Goal: Task Accomplishment & Management: Manage account settings

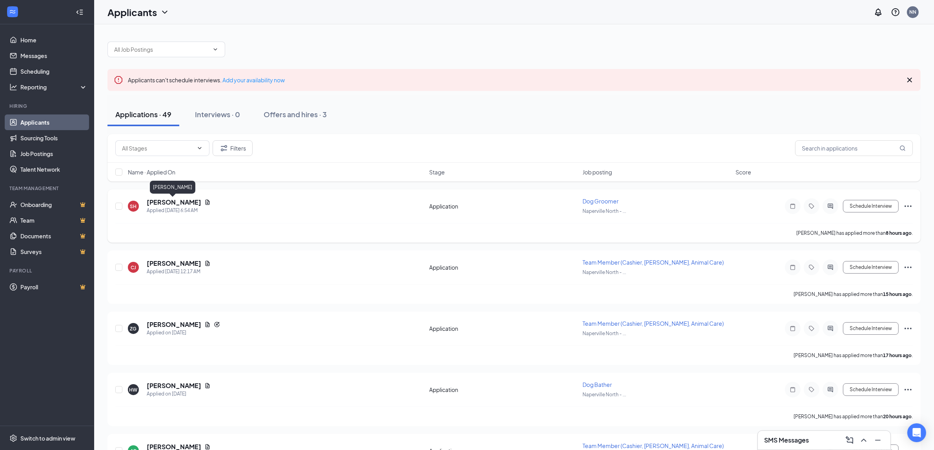
click at [183, 199] on h5 "[PERSON_NAME]" at bounding box center [174, 202] width 55 height 9
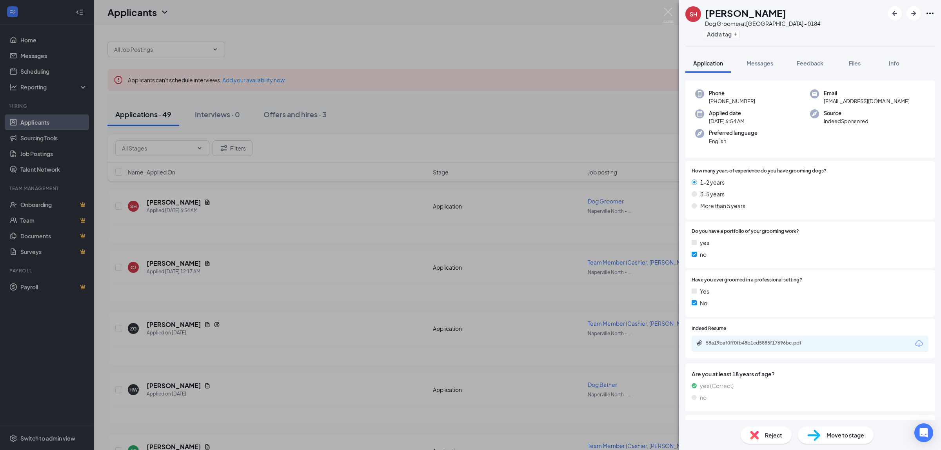
scroll to position [93, 0]
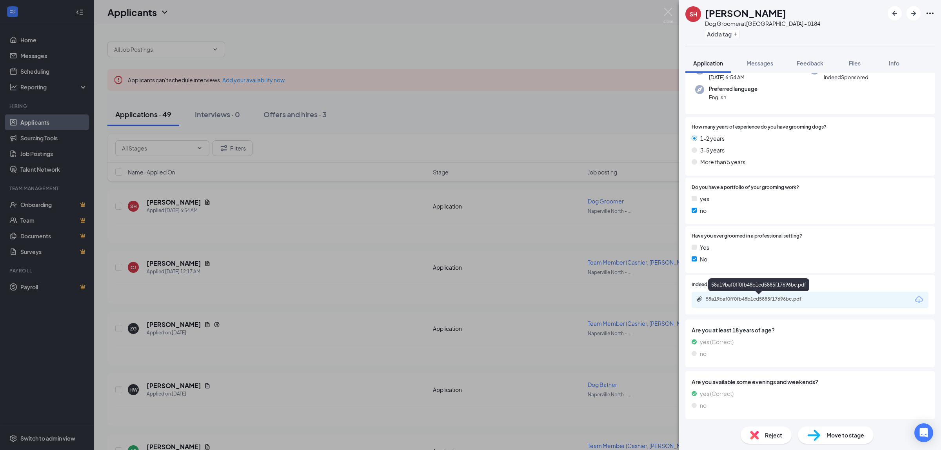
click at [744, 300] on div "58a19baf0ff0fb48b1cd5885f17696bc.pdf" at bounding box center [761, 299] width 110 height 6
click at [667, 12] on img at bounding box center [669, 15] width 10 height 15
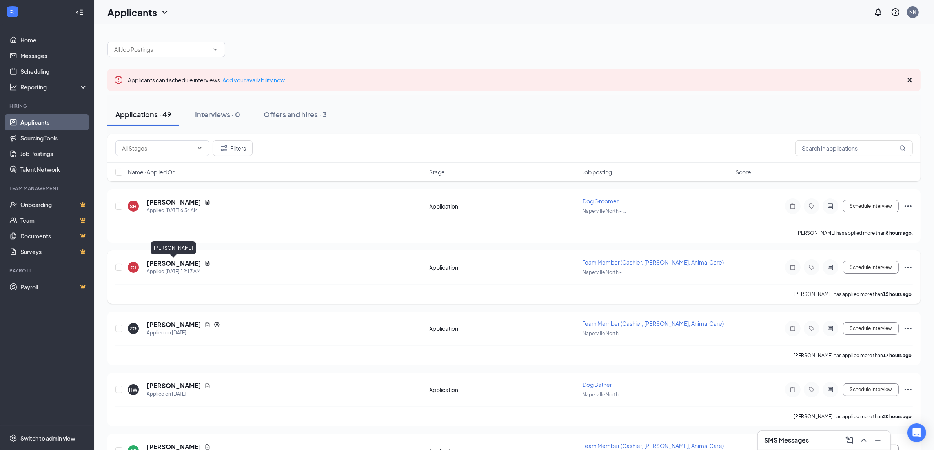
click at [191, 262] on h5 "[PERSON_NAME]" at bounding box center [174, 263] width 55 height 9
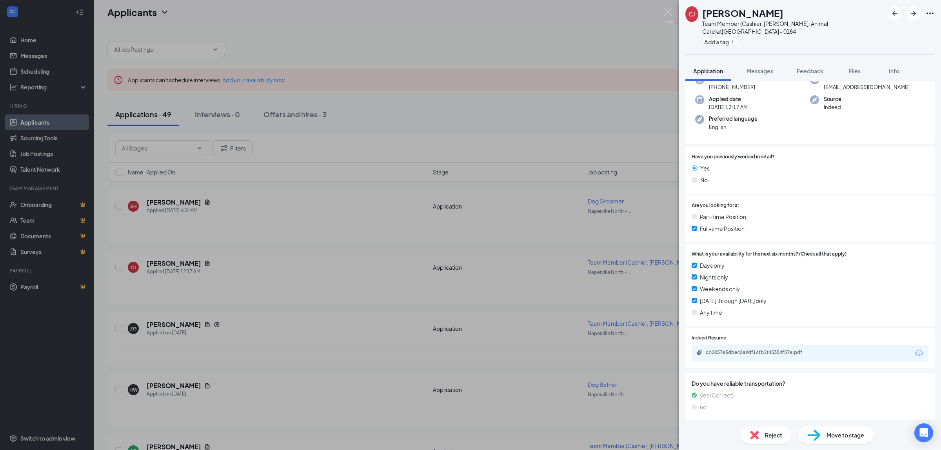
scroll to position [51, 0]
click at [797, 351] on div "cb2057e5dbe42a9df14fb1f45354f57e.pdf" at bounding box center [761, 350] width 110 height 6
click at [154, 333] on div "CJ Carmella Jefferson Team Member (Cashier, Stocker, Animal Care) at Naperville…" at bounding box center [470, 225] width 941 height 450
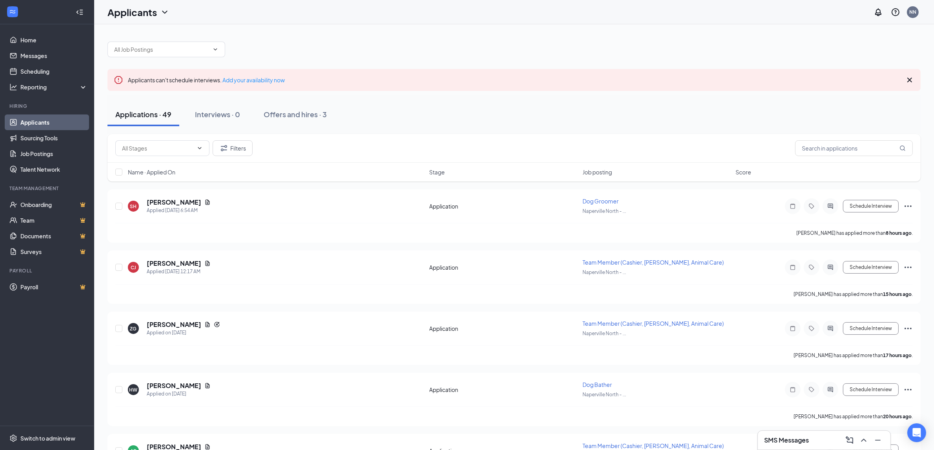
click at [162, 323] on h5 "[PERSON_NAME]" at bounding box center [174, 324] width 55 height 9
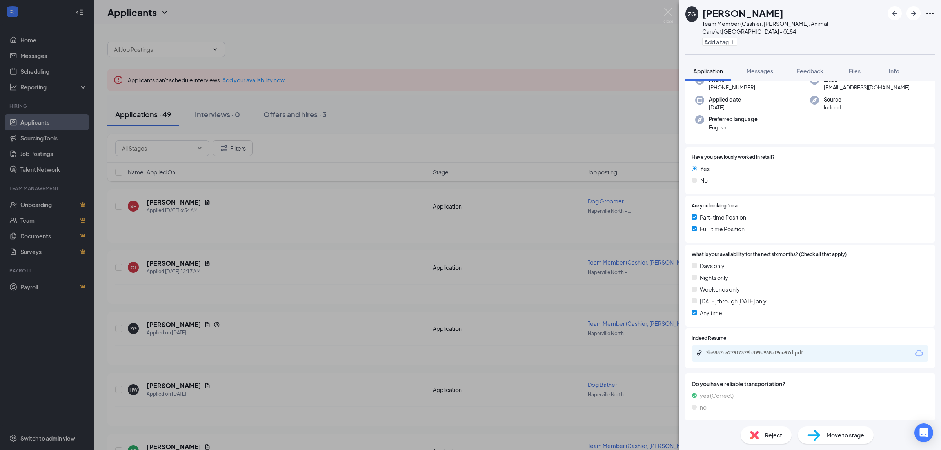
scroll to position [73, 0]
click at [763, 353] on div "7b6887c6279f7379b399e968af9ce97d.pdf" at bounding box center [761, 351] width 110 height 6
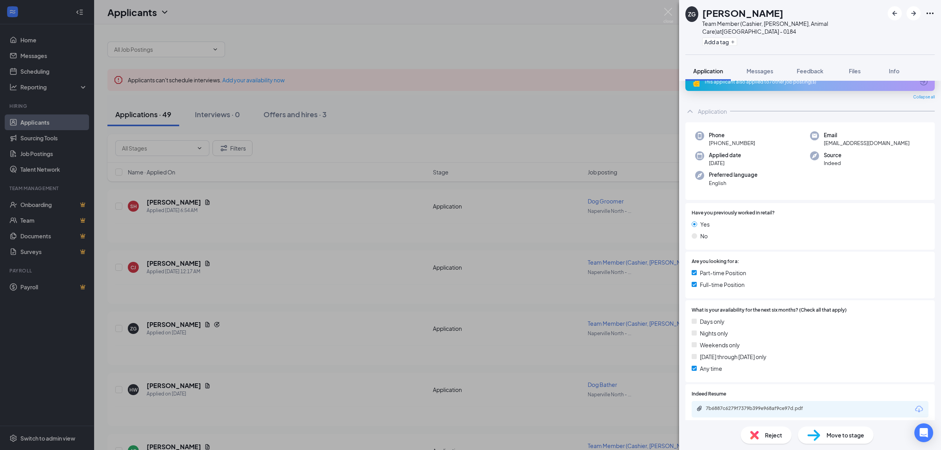
scroll to position [0, 0]
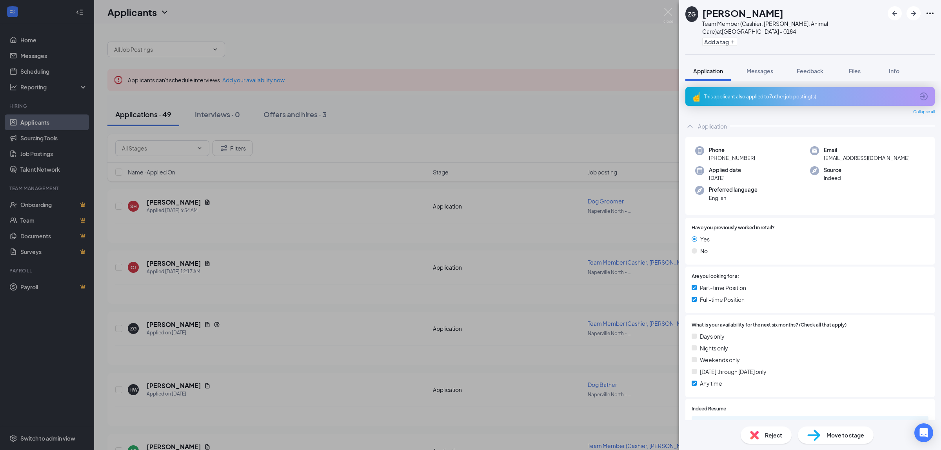
click at [919, 93] on icon "ArrowCircle" at bounding box center [923, 96] width 9 height 9
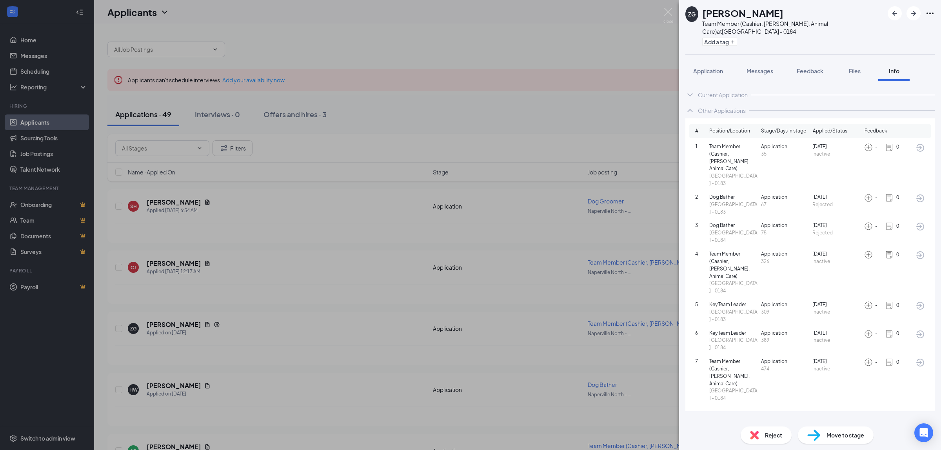
click at [825, 229] on span "Rejected" at bounding box center [837, 232] width 49 height 7
click at [920, 222] on icon "ArrowCircle" at bounding box center [920, 226] width 9 height 9
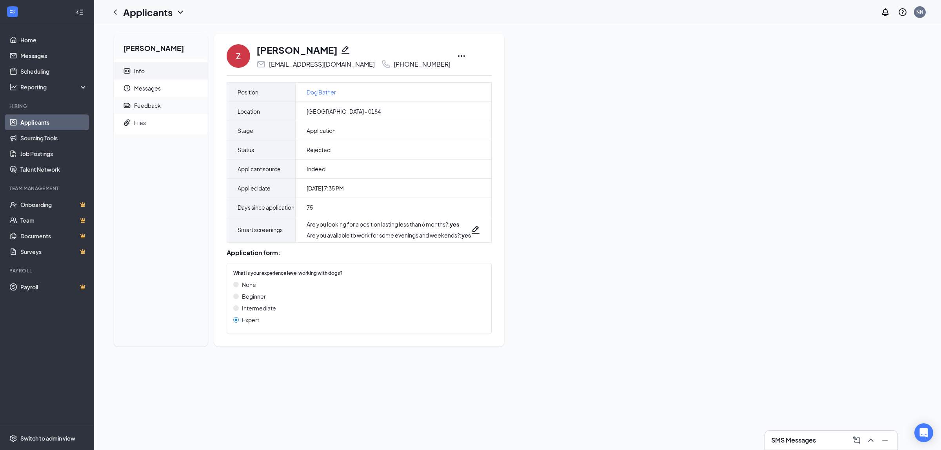
click at [154, 107] on div "Feedback" at bounding box center [147, 106] width 27 height 8
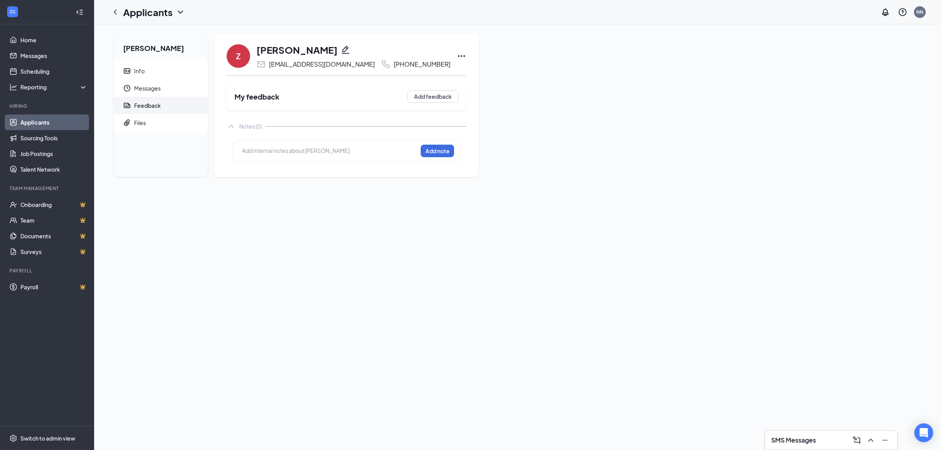
click at [234, 126] on icon "ChevronUp" at bounding box center [231, 126] width 9 height 9
click at [234, 126] on icon "ChevronDown" at bounding box center [231, 126] width 9 height 9
click at [147, 69] on span "Info" at bounding box center [167, 70] width 67 height 17
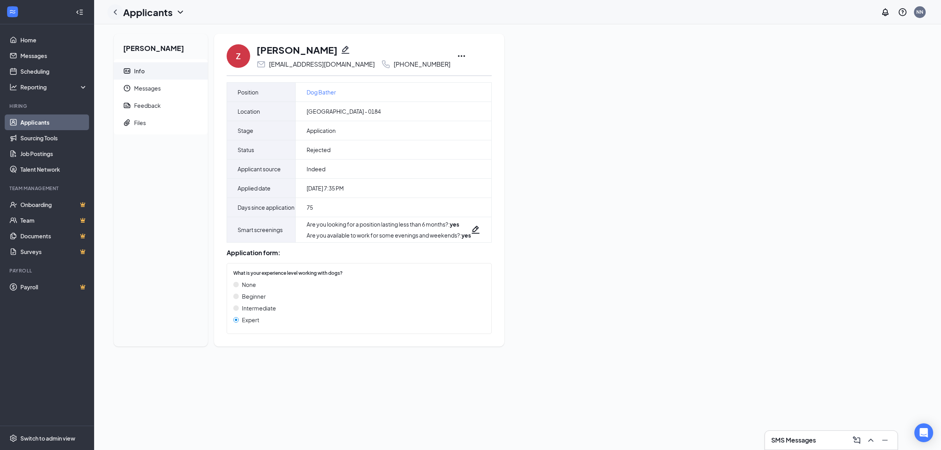
click at [115, 7] on icon "ChevronLeft" at bounding box center [115, 11] width 9 height 9
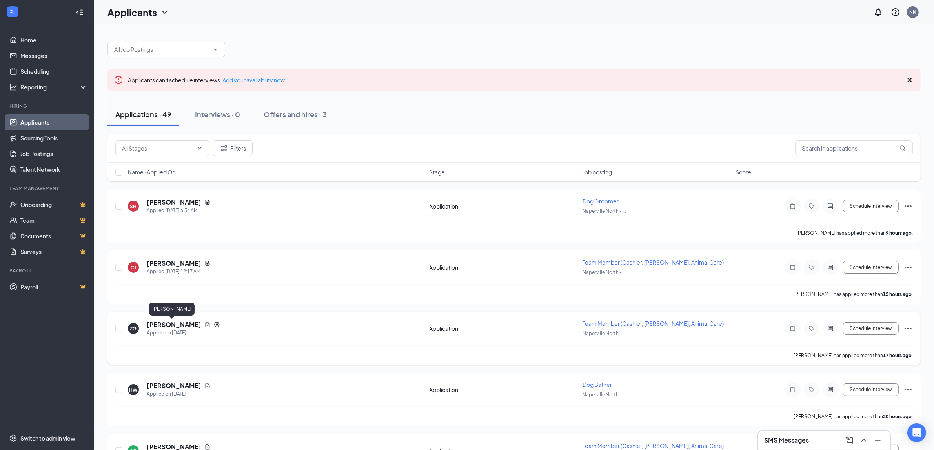
click at [180, 322] on h5 "[PERSON_NAME]" at bounding box center [174, 324] width 55 height 9
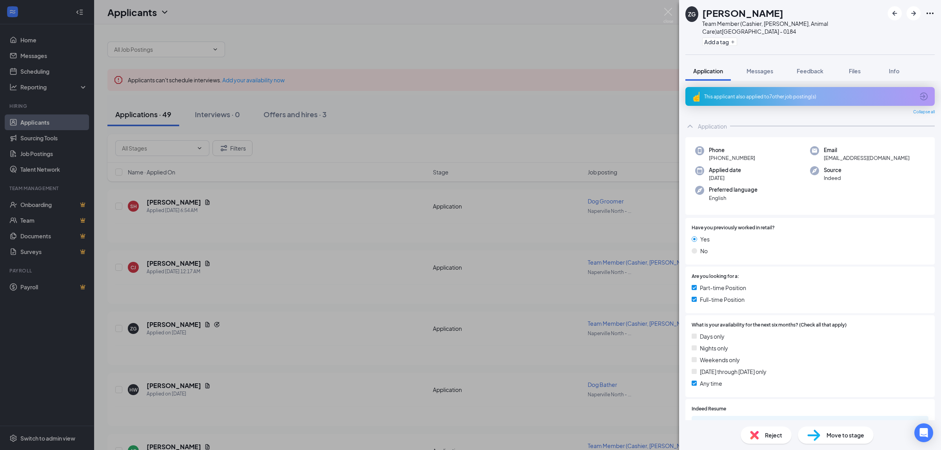
click at [809, 97] on div "This applicant also applied to 7 other job posting(s)" at bounding box center [809, 96] width 210 height 7
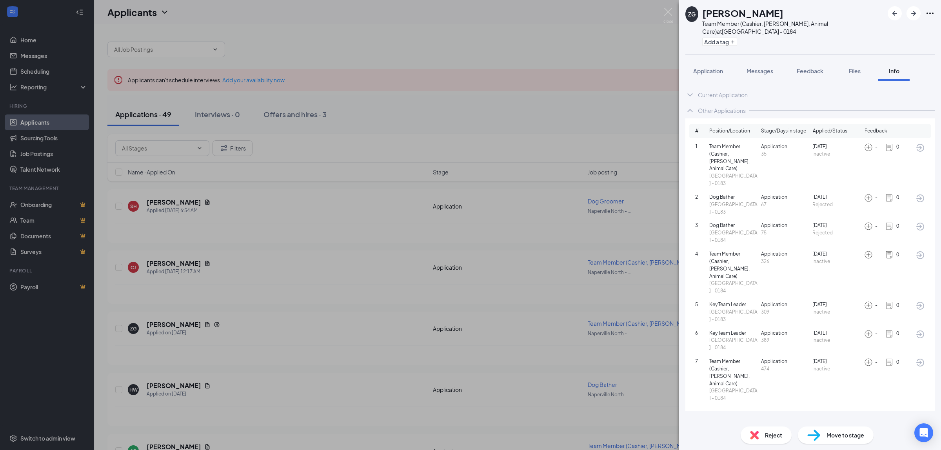
drag, startPoint x: 670, startPoint y: 4, endPoint x: 667, endPoint y: 12, distance: 8.1
click at [669, 5] on div "ZG Zariah Gregory Team Member (Cashier, Stocker, Animal Care) at Naperville Nor…" at bounding box center [470, 225] width 941 height 450
click at [667, 12] on div "Applicants NN" at bounding box center [517, 12] width 847 height 24
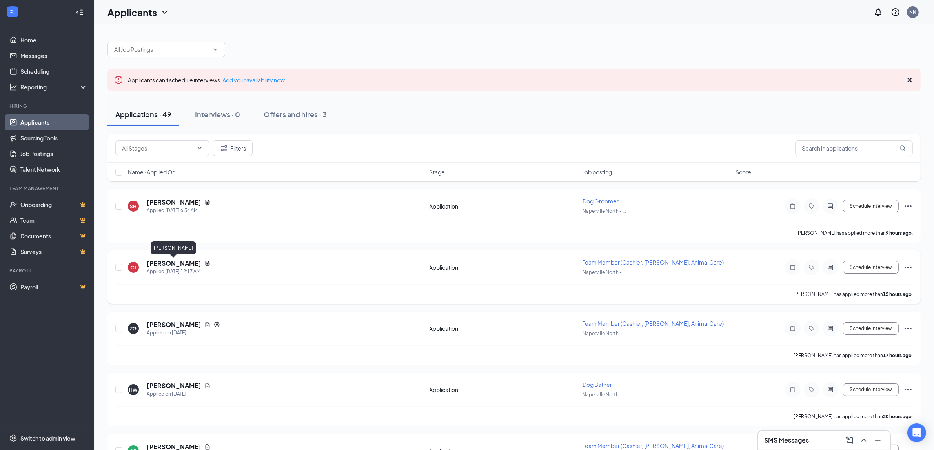
click at [167, 263] on h5 "[PERSON_NAME]" at bounding box center [174, 263] width 55 height 9
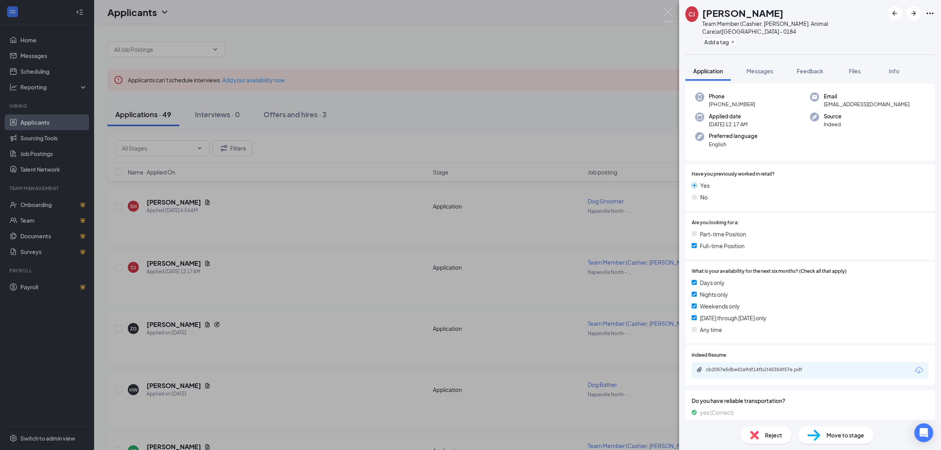
scroll to position [49, 0]
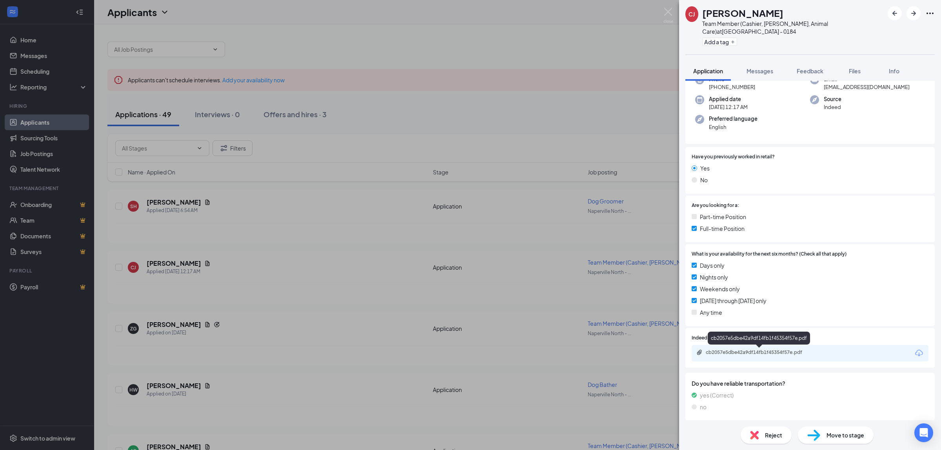
click at [777, 351] on div "cb2057e5dbe42a9df14fb1f45354f57e.pdf" at bounding box center [761, 352] width 110 height 6
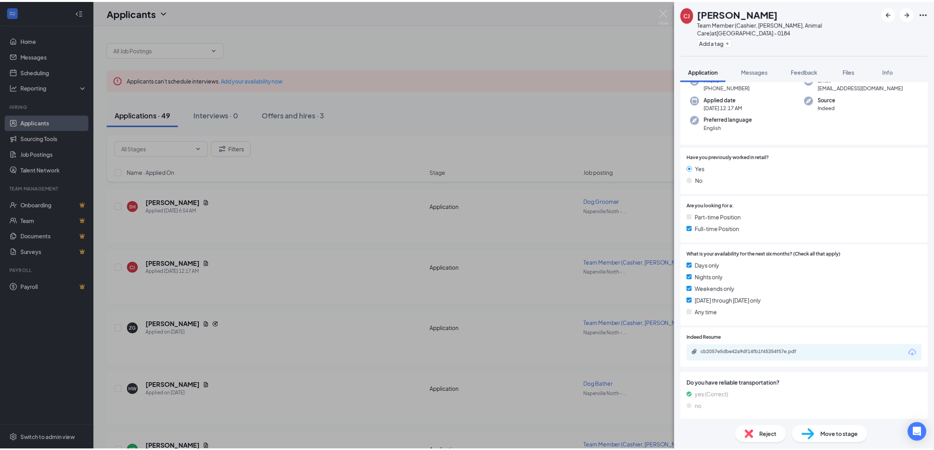
scroll to position [47, 0]
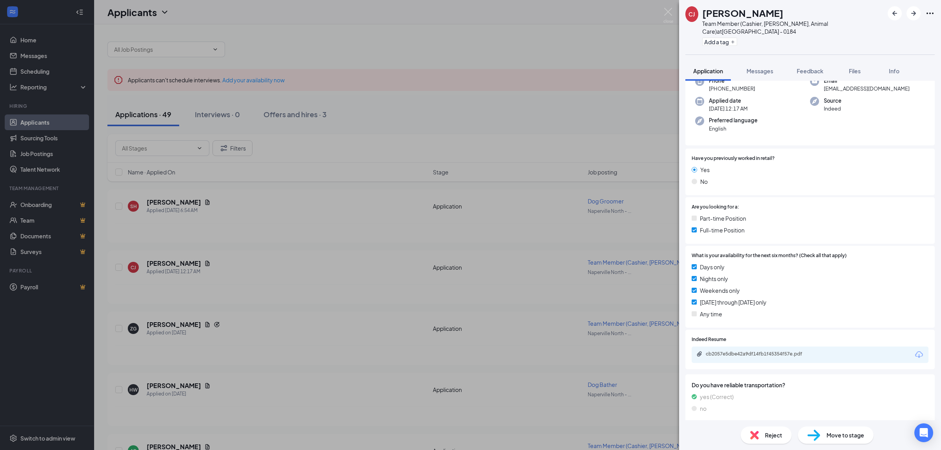
click at [449, 148] on div "CJ Carmella Jefferson Team Member (Cashier, Stocker, Animal Care) at Naperville…" at bounding box center [470, 225] width 941 height 450
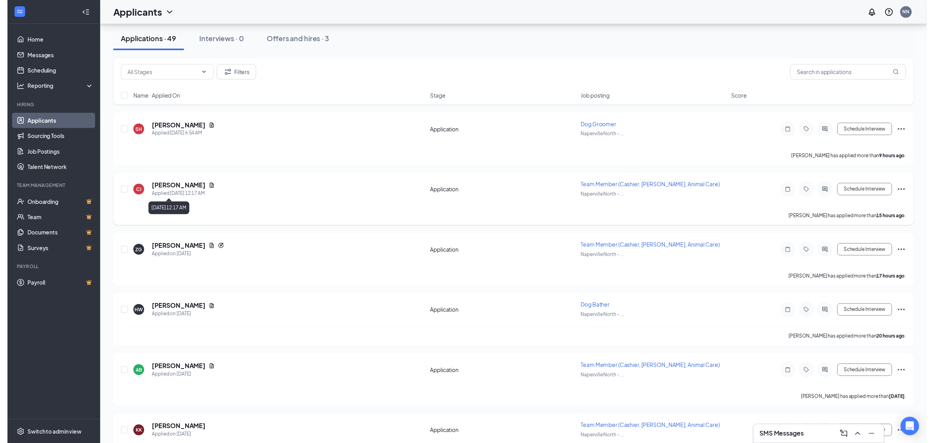
scroll to position [98, 0]
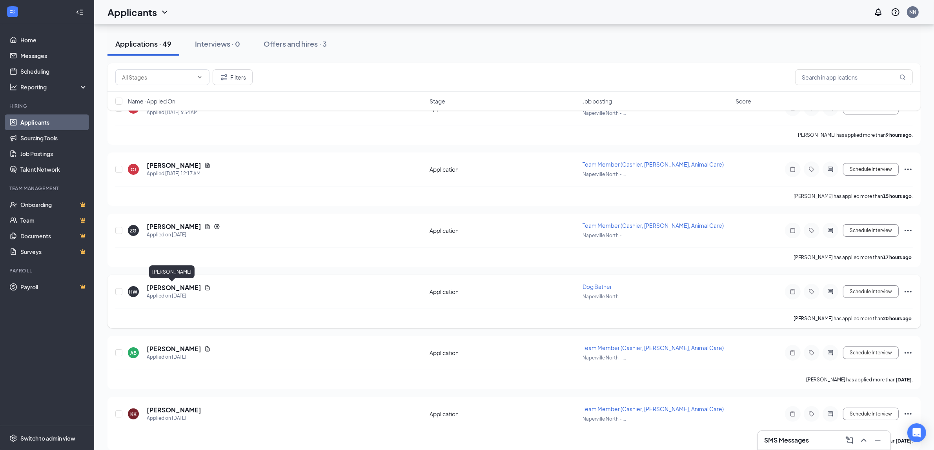
click at [175, 286] on h5 "[PERSON_NAME]" at bounding box center [174, 288] width 55 height 9
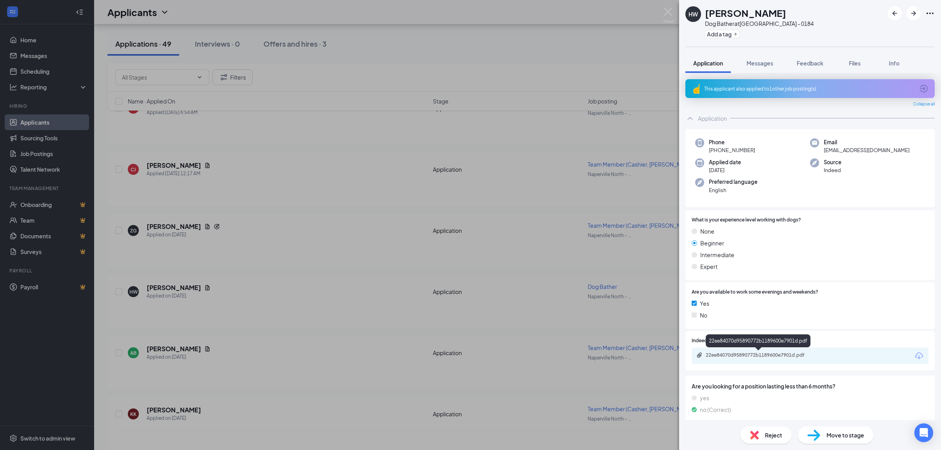
click at [779, 353] on div "22ee84070d95890772b1189600e7901d.pdf" at bounding box center [761, 355] width 110 height 6
click at [667, 15] on img at bounding box center [669, 15] width 10 height 15
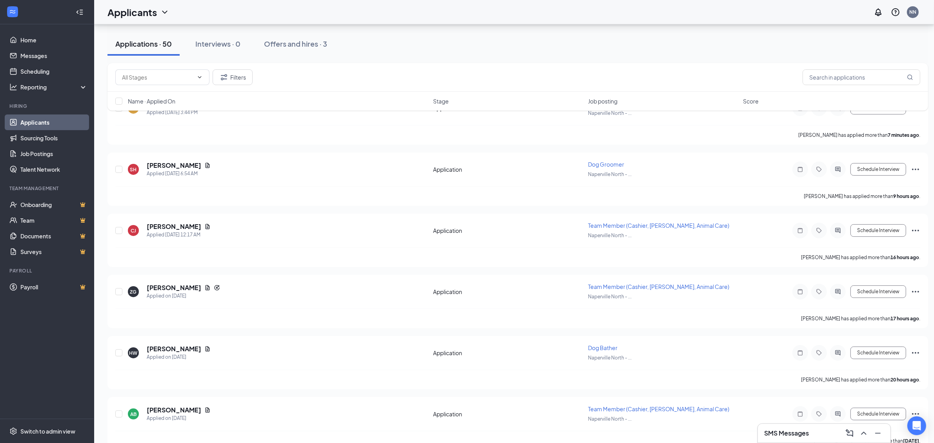
click at [796, 434] on h3 "SMS Messages" at bounding box center [786, 433] width 45 height 9
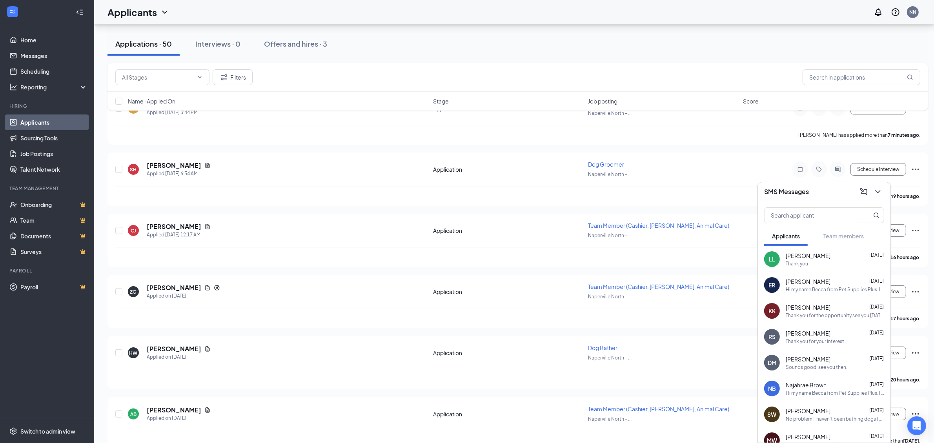
click at [816, 364] on div "Sounds good, see you then." at bounding box center [817, 367] width 62 height 7
